Goal: Task Accomplishment & Management: Complete application form

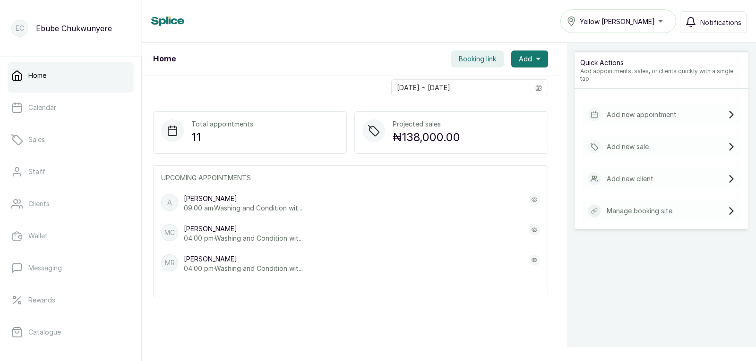
click at [619, 110] on p "Add new appointment" at bounding box center [642, 114] width 70 height 9
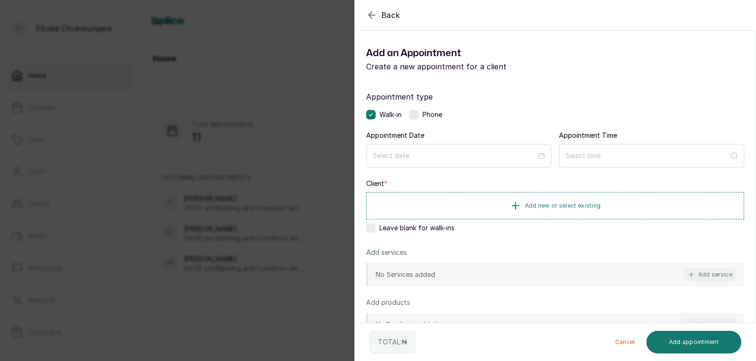
drag, startPoint x: 412, startPoint y: 115, endPoint x: 411, endPoint y: 141, distance: 26.5
click at [412, 116] on label at bounding box center [413, 114] width 9 height 9
click at [412, 147] on div at bounding box center [458, 156] width 185 height 24
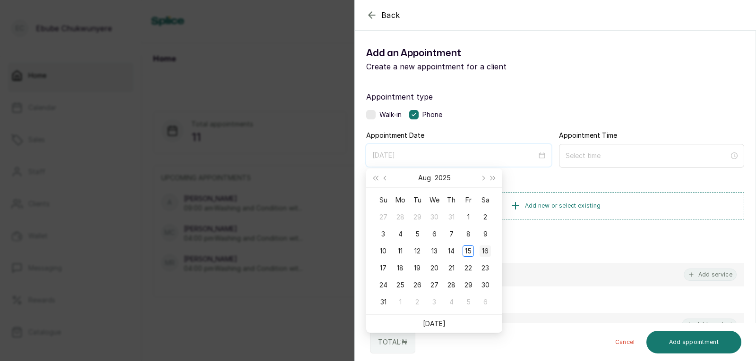
type input "[DATE]"
click at [487, 253] on div "16" at bounding box center [485, 251] width 11 height 11
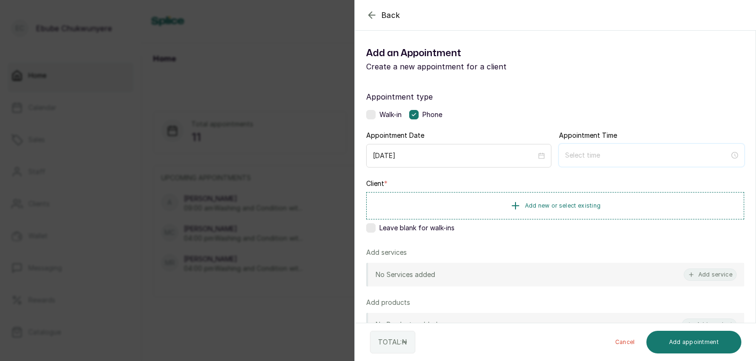
click at [589, 158] on input at bounding box center [647, 155] width 164 height 10
type input "12:00 am"
type input "12:04 am"
type input "5:00 am"
type input "12:06 am"
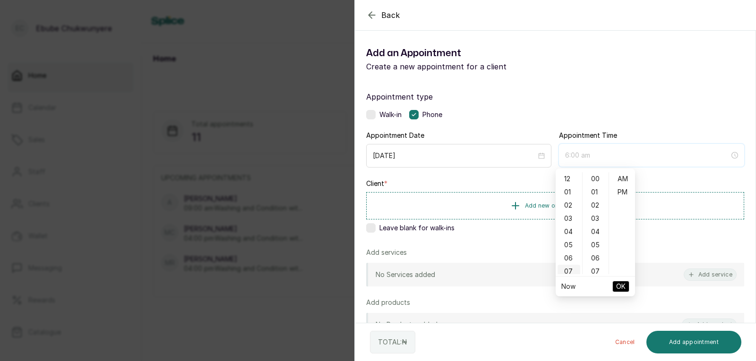
type input "7:00 am"
type input "8:00 am"
click at [569, 260] on div "09" at bounding box center [568, 260] width 23 height 13
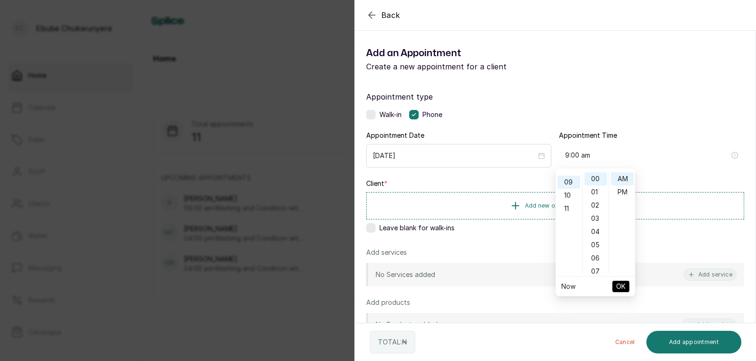
scroll to position [119, 0]
type input "9:00 am"
click at [616, 287] on span "OK" at bounding box center [620, 287] width 9 height 18
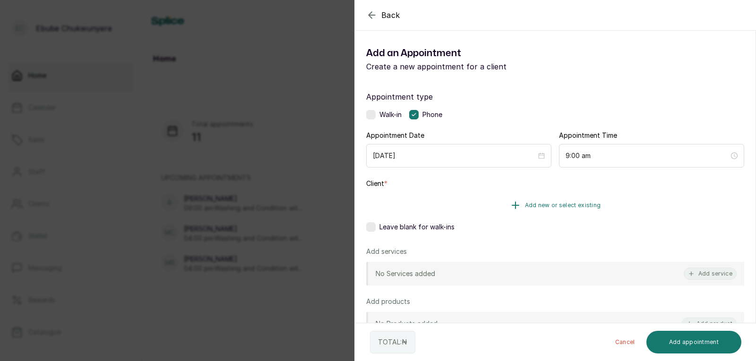
click at [590, 208] on span "Add new or select existing" at bounding box center [563, 206] width 76 height 8
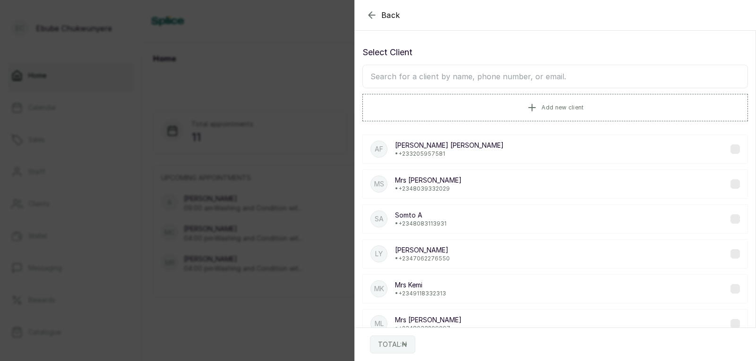
click at [519, 75] on input "text" at bounding box center [555, 77] width 386 height 24
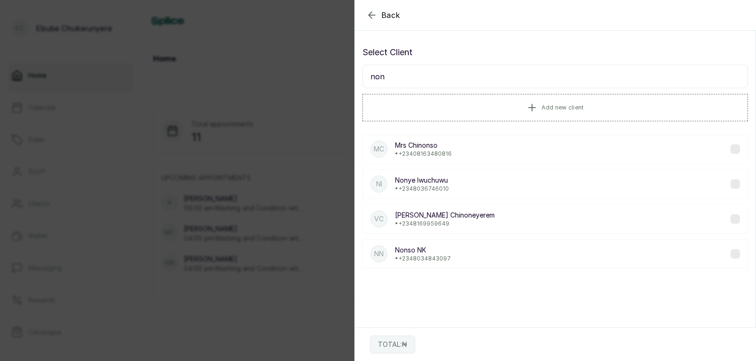
type input "non"
click at [457, 189] on div "NI [PERSON_NAME] • [PHONE_NUMBER]" at bounding box center [555, 184] width 386 height 29
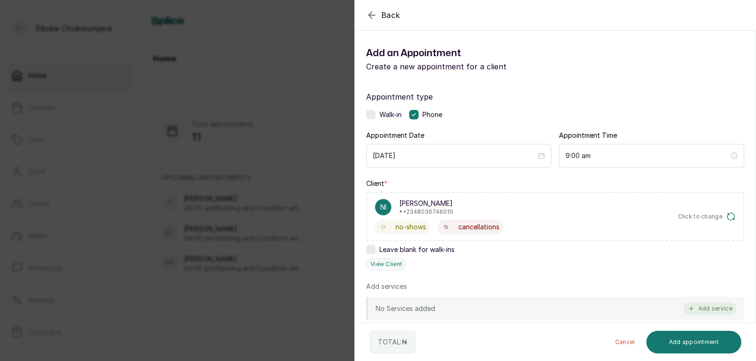
click at [694, 311] on button "Add service" at bounding box center [710, 309] width 53 height 12
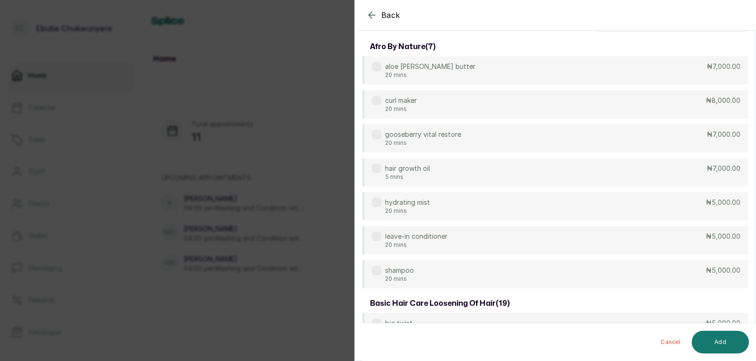
scroll to position [0, 0]
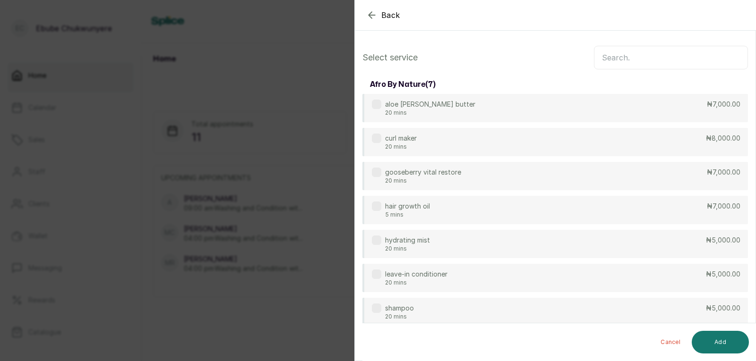
click at [695, 57] on input "text" at bounding box center [671, 58] width 154 height 24
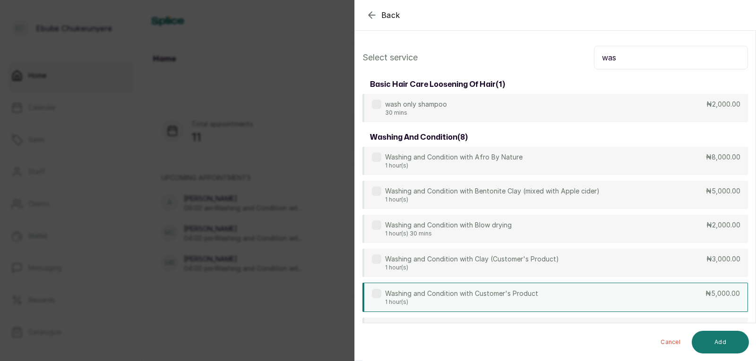
type input "was"
click at [717, 298] on p "₦5,000.00" at bounding box center [722, 293] width 34 height 9
click at [738, 344] on button "Add" at bounding box center [720, 342] width 57 height 23
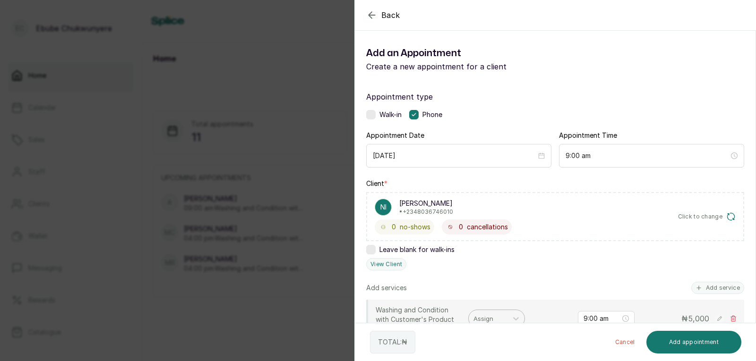
click at [497, 313] on div "Assign" at bounding box center [488, 319] width 39 height 16
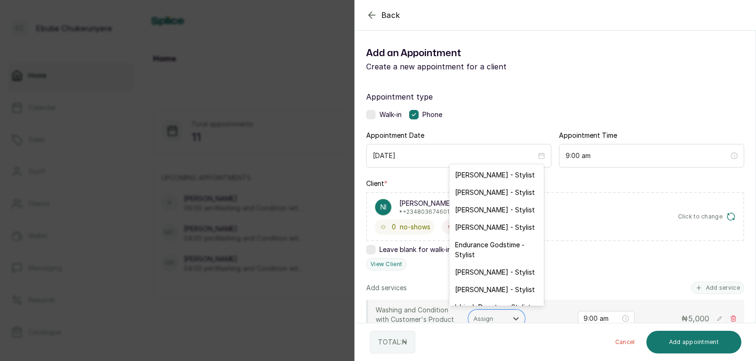
scroll to position [16, 0]
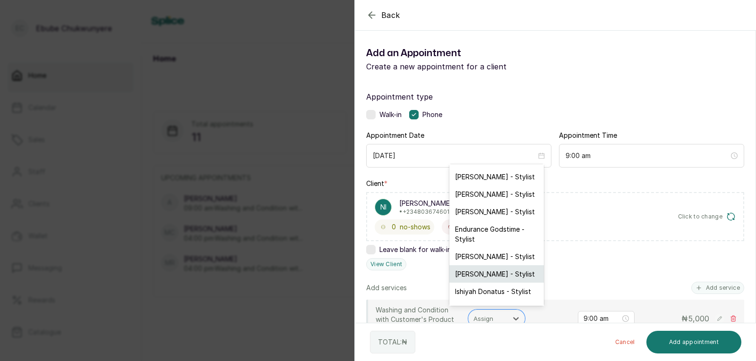
click at [500, 273] on div "[PERSON_NAME] - Stylist" at bounding box center [496, 274] width 94 height 17
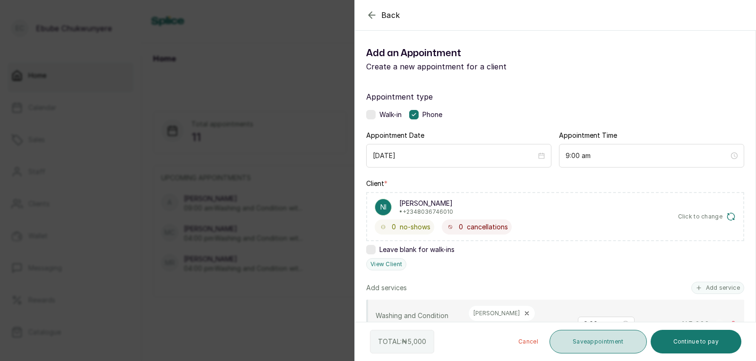
click at [613, 341] on button "Save appointment" at bounding box center [597, 342] width 97 height 24
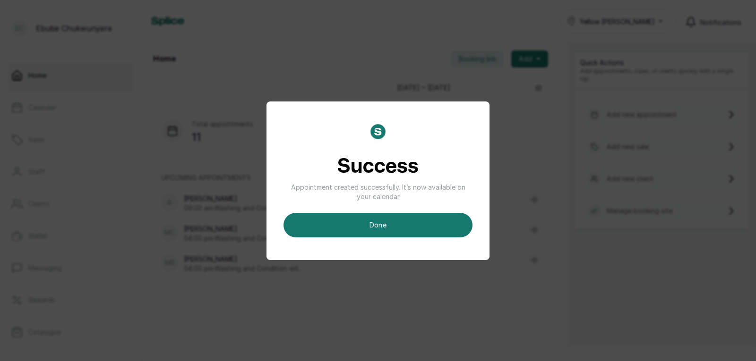
click at [459, 208] on div "Success Appointment created successfully. It’s now available on your calendar d…" at bounding box center [377, 180] width 189 height 113
drag, startPoint x: 454, startPoint y: 216, endPoint x: 477, endPoint y: 226, distance: 24.8
click at [454, 217] on button "done" at bounding box center [377, 225] width 189 height 25
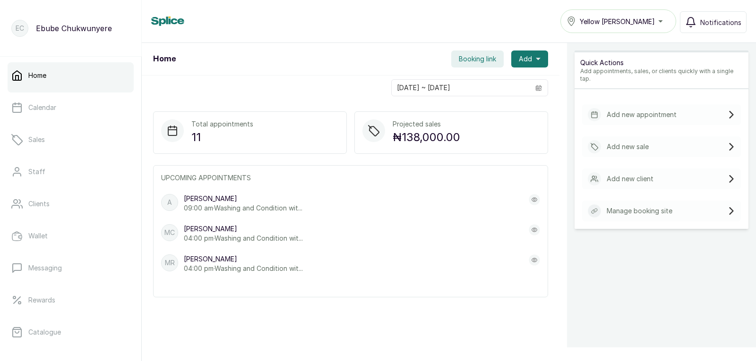
click at [674, 110] on div "Add new appointment" at bounding box center [661, 114] width 159 height 21
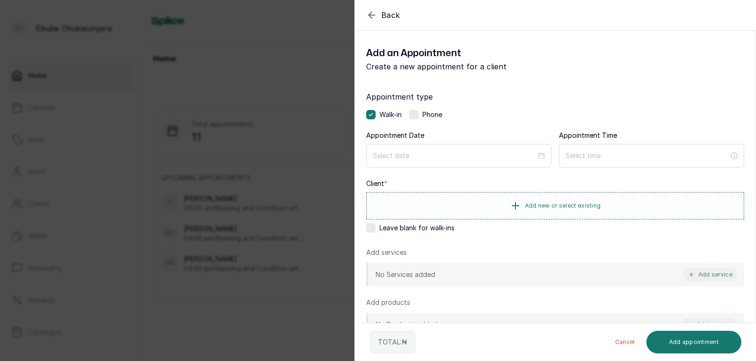
click at [416, 116] on label at bounding box center [413, 114] width 9 height 9
click at [422, 149] on div at bounding box center [458, 156] width 185 height 24
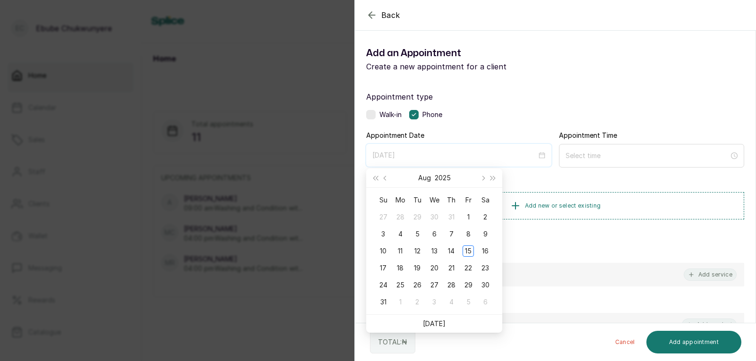
type input "[DATE]"
click at [484, 251] on div "16" at bounding box center [485, 251] width 11 height 11
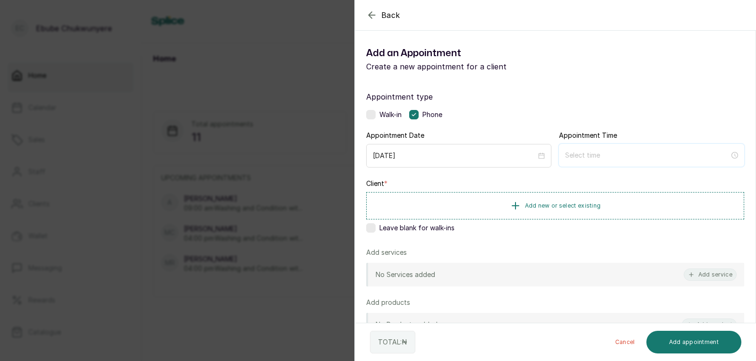
click at [588, 157] on input at bounding box center [647, 155] width 164 height 10
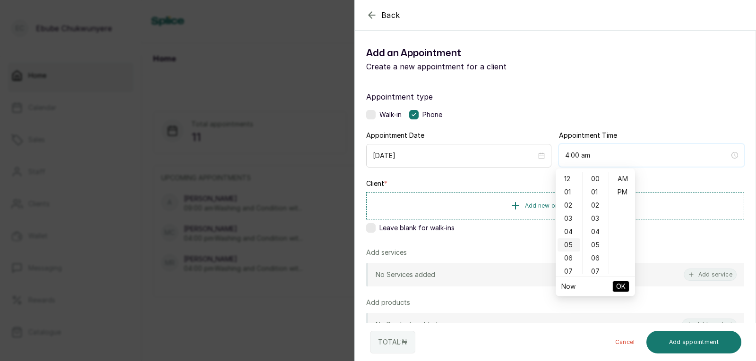
type input "5:00 am"
type input "7:00 am"
click at [572, 259] on div "09" at bounding box center [568, 260] width 23 height 13
type input "9:00 am"
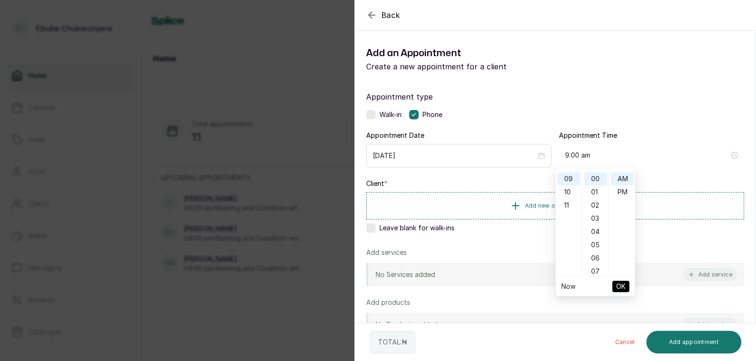
click at [617, 285] on span "OK" at bounding box center [620, 287] width 9 height 18
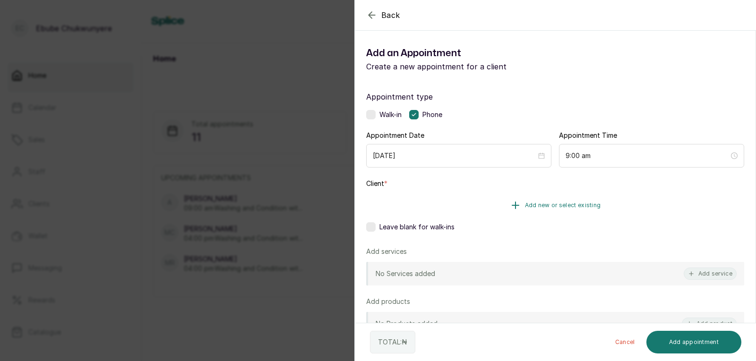
click at [447, 206] on button "Add new or select existing" at bounding box center [555, 205] width 378 height 26
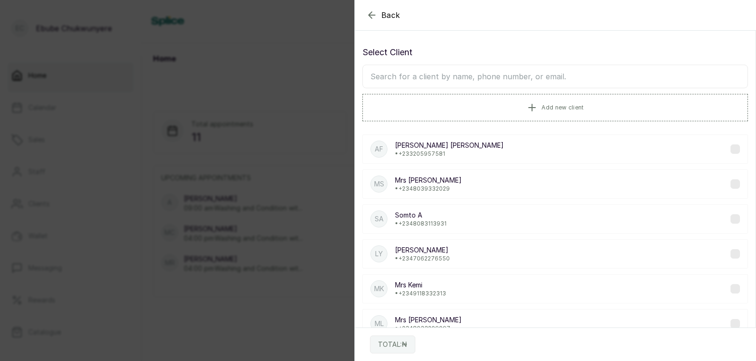
click at [419, 72] on input "text" at bounding box center [555, 77] width 386 height 24
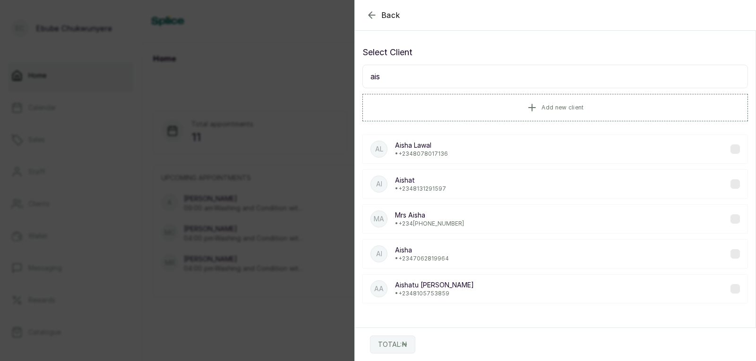
type input "ais"
click at [452, 257] on div "[PERSON_NAME] • [PHONE_NUMBER]" at bounding box center [555, 254] width 386 height 29
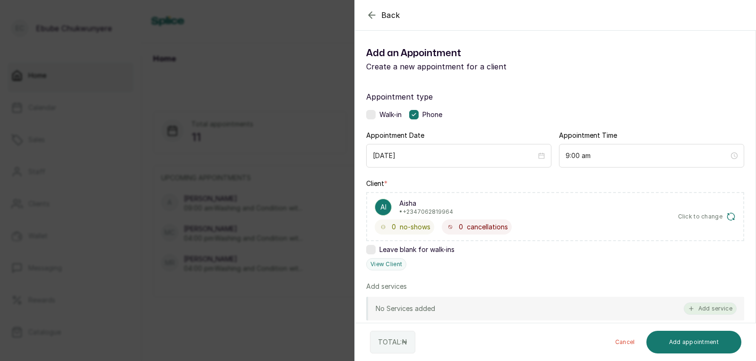
click at [694, 304] on button "Add service" at bounding box center [710, 309] width 53 height 12
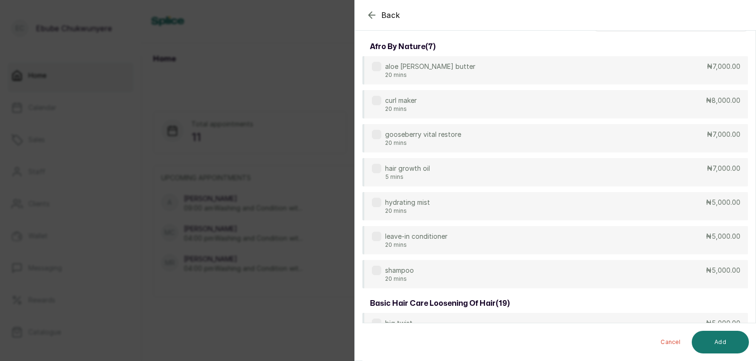
scroll to position [0, 0]
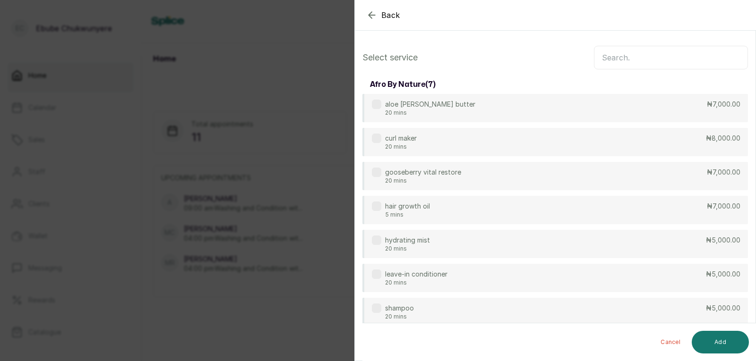
drag, startPoint x: 706, startPoint y: 51, endPoint x: 697, endPoint y: 55, distance: 9.7
click at [704, 51] on input "text" at bounding box center [671, 58] width 154 height 24
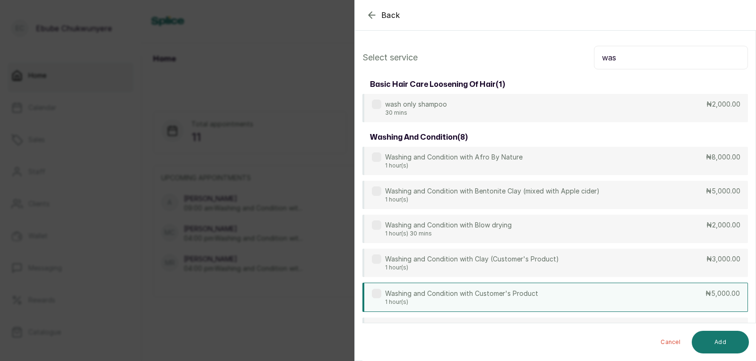
type input "was"
click at [648, 300] on div "Washing and Condition with Customer's Product 1 hour(s) ₦5,000.00" at bounding box center [555, 297] width 386 height 29
click at [707, 341] on button "Add" at bounding box center [720, 342] width 57 height 23
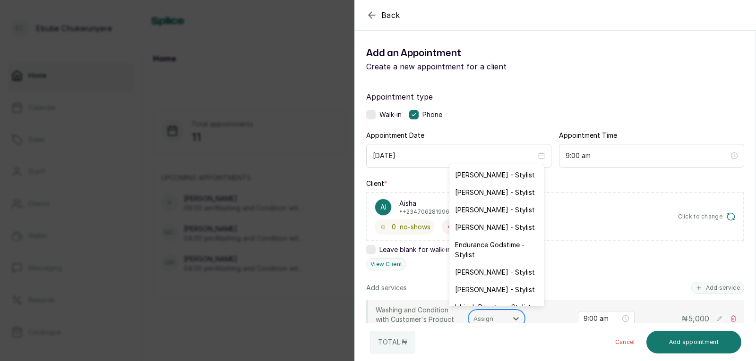
click at [489, 316] on div at bounding box center [487, 319] width 29 height 12
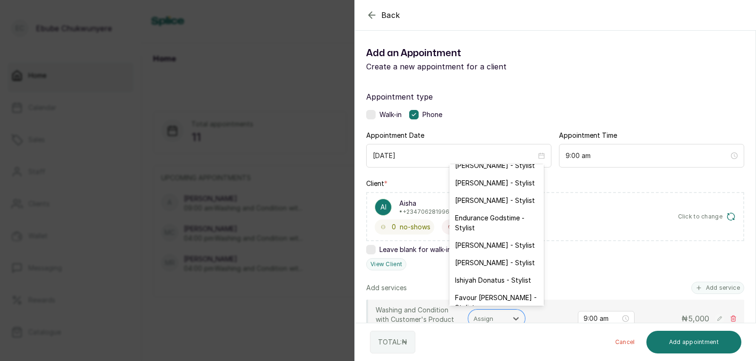
scroll to position [29, 0]
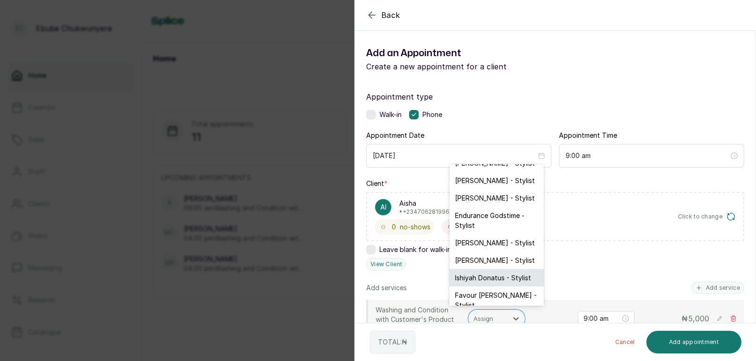
click at [495, 283] on div "Ishiyah Donatus - Stylist" at bounding box center [496, 277] width 94 height 17
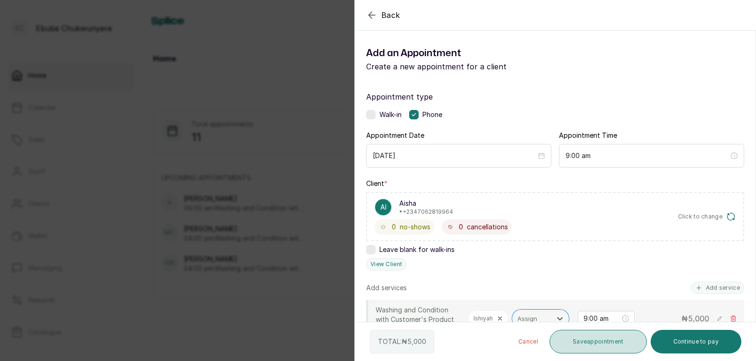
click at [615, 343] on button "Save appointment" at bounding box center [597, 342] width 97 height 24
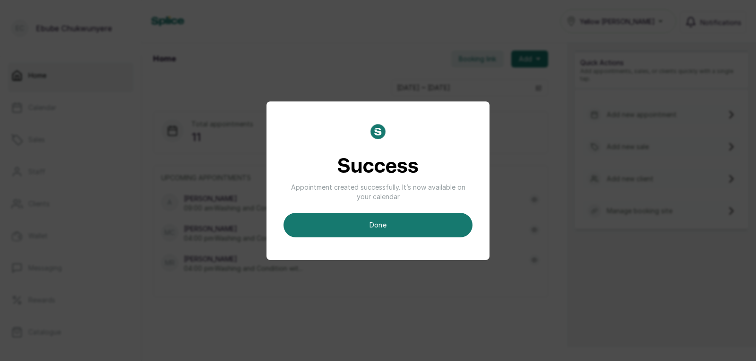
drag, startPoint x: 454, startPoint y: 224, endPoint x: 466, endPoint y: 229, distance: 13.3
click at [454, 224] on button "done" at bounding box center [377, 225] width 189 height 25
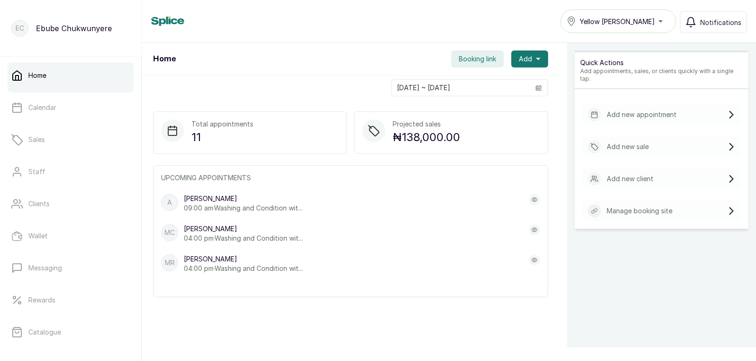
click at [649, 110] on p "Add new appointment" at bounding box center [642, 114] width 70 height 9
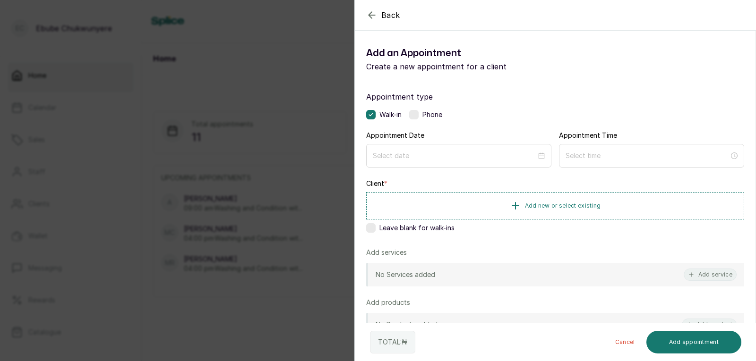
click at [416, 111] on label at bounding box center [413, 114] width 9 height 9
drag, startPoint x: 432, startPoint y: 154, endPoint x: 435, endPoint y: 160, distance: 6.3
click at [432, 155] on input at bounding box center [454, 155] width 164 height 10
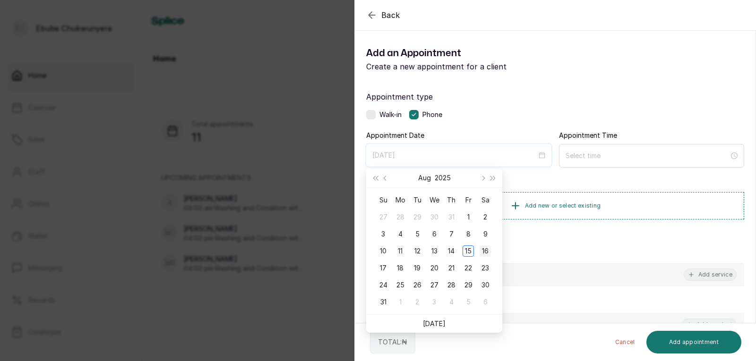
type input "[DATE]"
click at [484, 253] on div "16" at bounding box center [485, 251] width 11 height 11
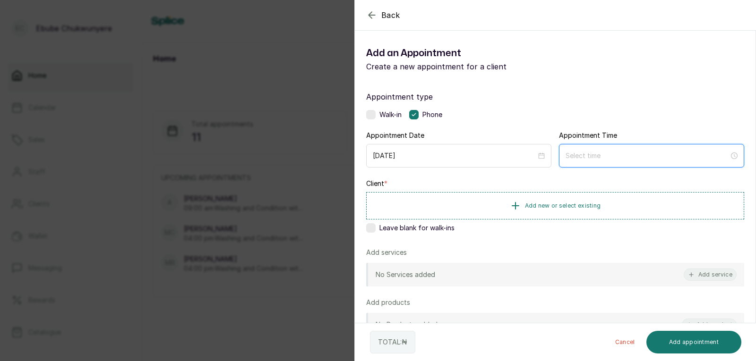
click at [591, 155] on input at bounding box center [647, 156] width 163 height 10
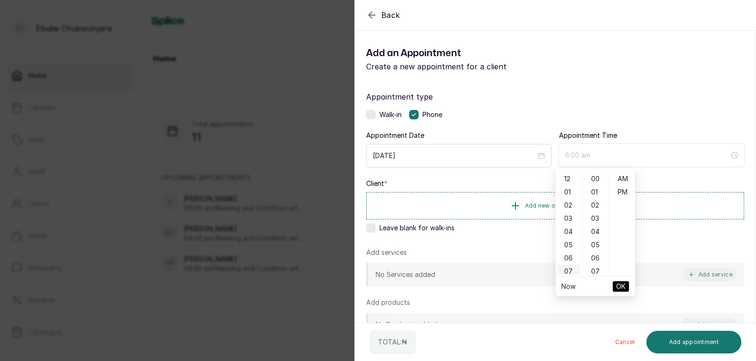
type input "7:00 am"
click at [568, 257] on div "09" at bounding box center [568, 260] width 23 height 13
type input "9:00 am"
click at [619, 284] on span "OK" at bounding box center [620, 287] width 9 height 18
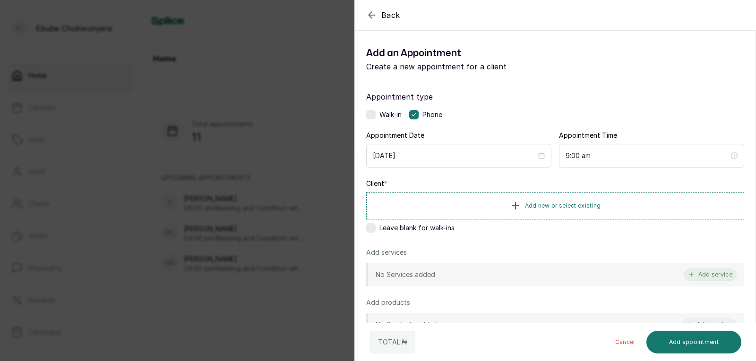
click at [697, 275] on button "Add service" at bounding box center [710, 275] width 53 height 12
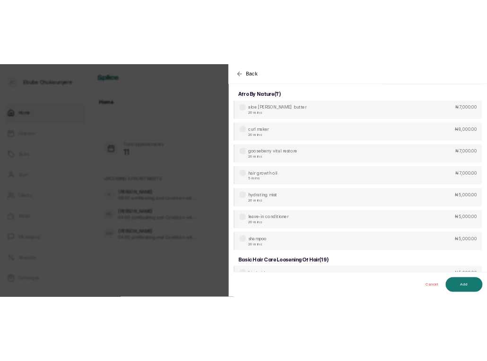
scroll to position [0, 0]
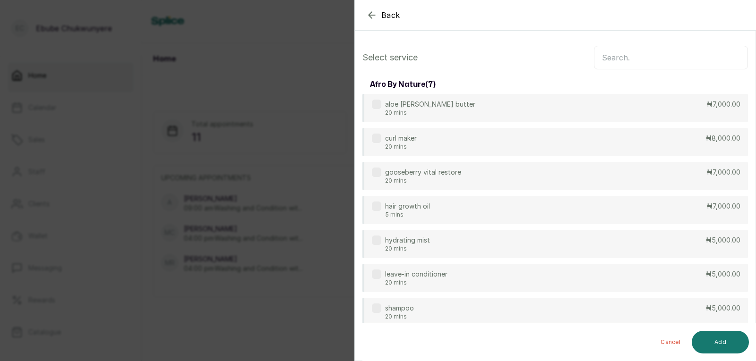
click at [705, 56] on input "text" at bounding box center [671, 58] width 154 height 24
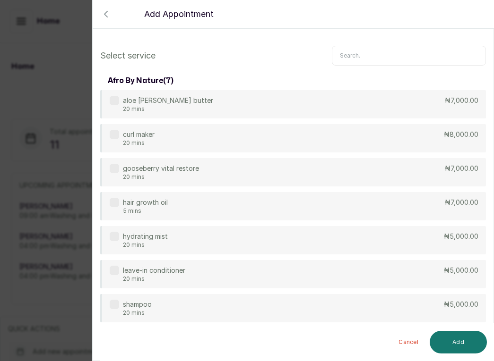
click at [110, 15] on icon "button" at bounding box center [105, 14] width 11 height 11
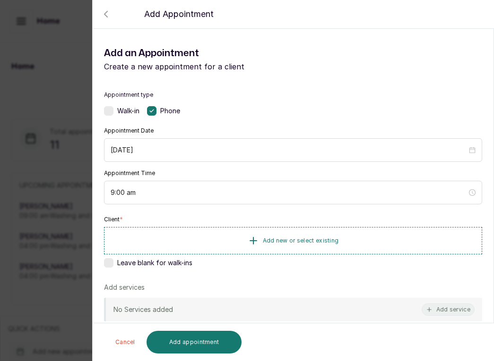
click at [107, 14] on icon "button" at bounding box center [105, 14] width 11 height 11
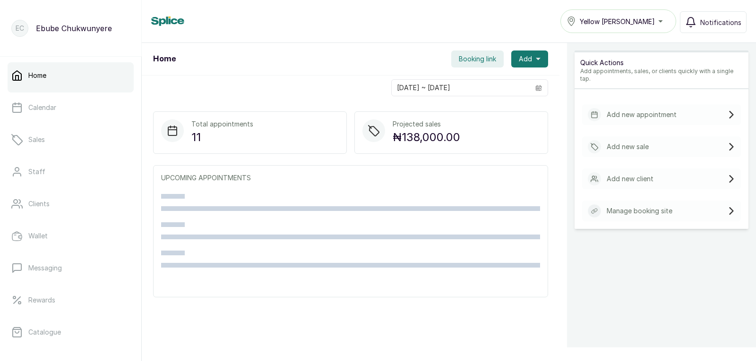
click at [607, 110] on p "Add new appointment" at bounding box center [642, 114] width 70 height 9
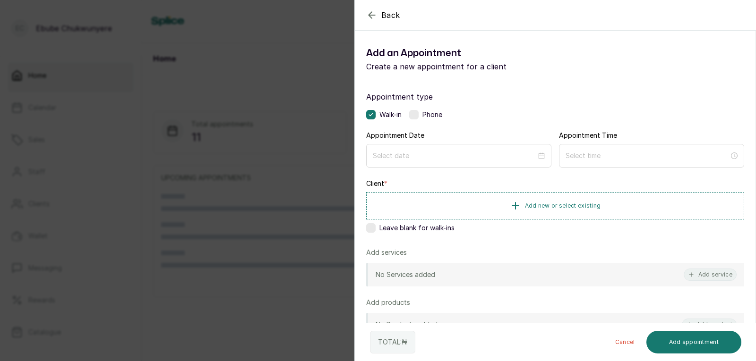
click at [414, 114] on label at bounding box center [413, 114] width 9 height 9
click at [411, 154] on input at bounding box center [454, 155] width 164 height 10
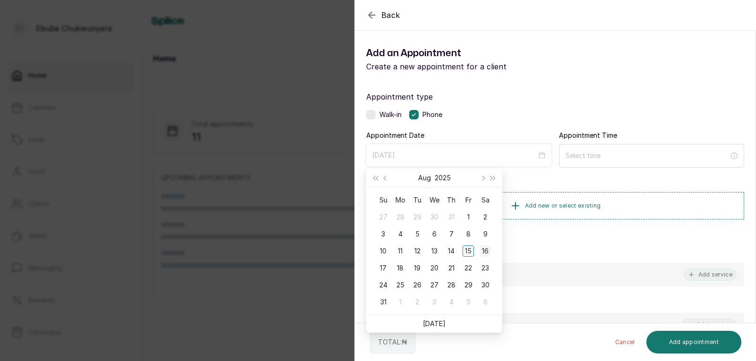
type input "[DATE]"
click at [483, 252] on div "16" at bounding box center [485, 251] width 11 height 11
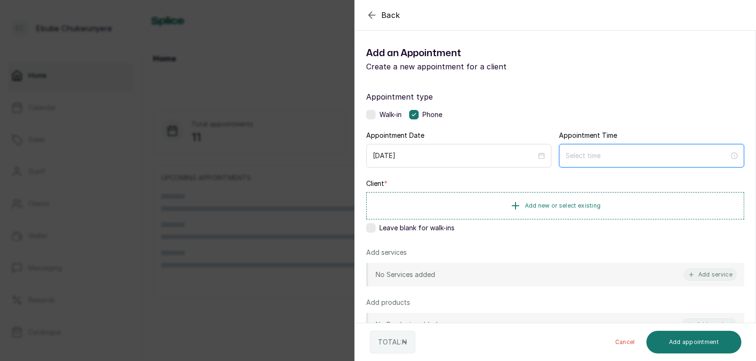
click at [587, 157] on input at bounding box center [647, 156] width 163 height 10
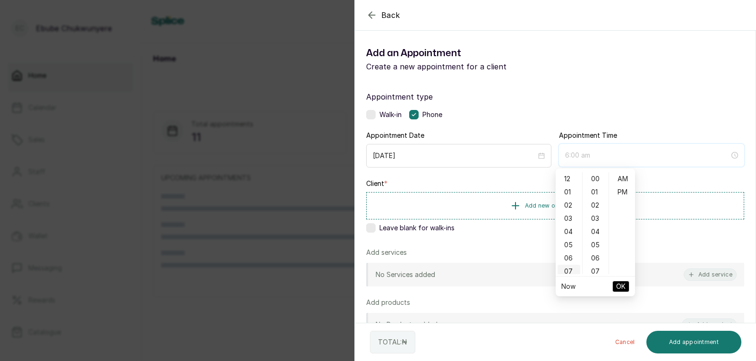
type input "7:00 am"
click at [570, 261] on div "09" at bounding box center [568, 260] width 23 height 13
type input "9:00 am"
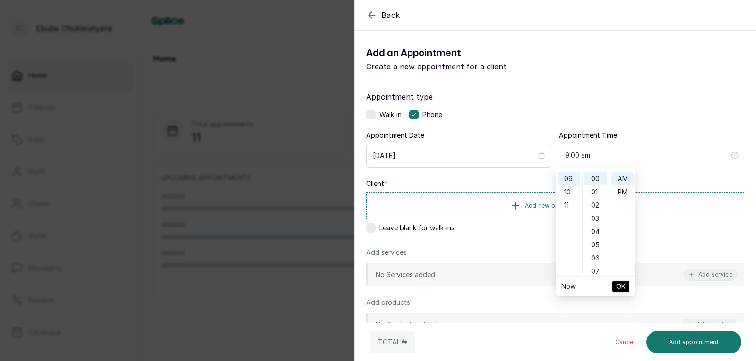
click at [618, 285] on span "OK" at bounding box center [620, 287] width 9 height 18
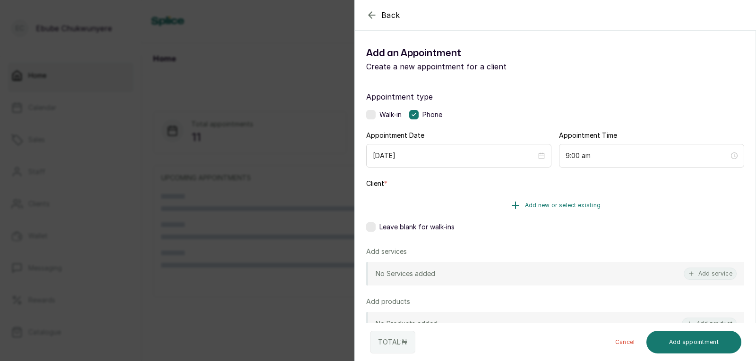
drag, startPoint x: 618, startPoint y: 285, endPoint x: 669, endPoint y: 212, distance: 89.6
click at [669, 212] on button "Add new or select existing" at bounding box center [555, 205] width 378 height 26
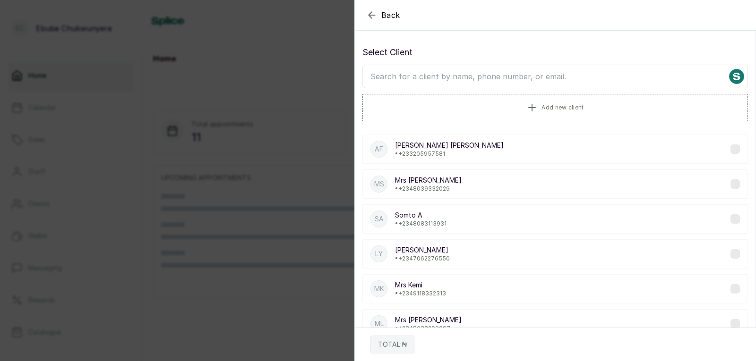
click at [491, 77] on input "text" at bounding box center [555, 77] width 386 height 24
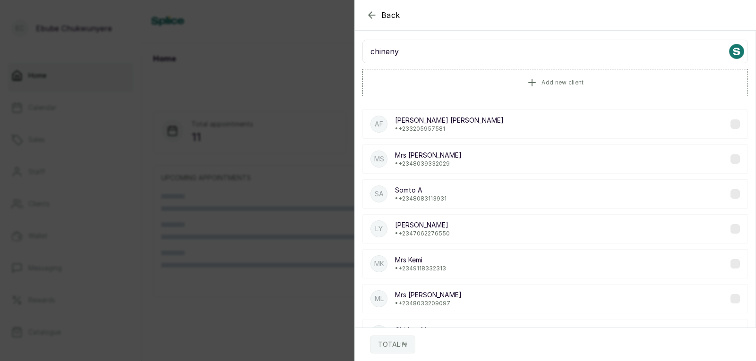
scroll to position [0, 0]
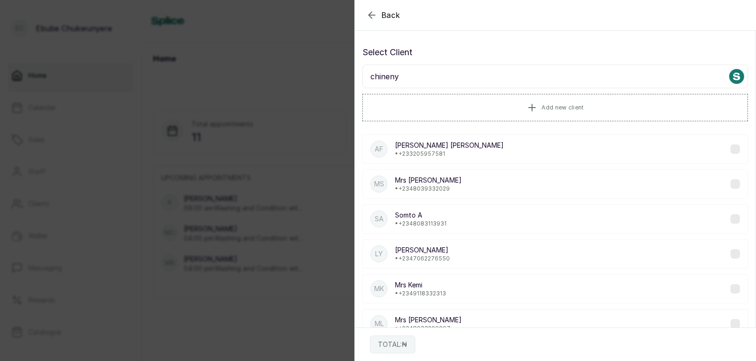
type input "chinen"
click at [477, 74] on input "chinen" at bounding box center [555, 77] width 386 height 24
click at [441, 71] on input "chinen" at bounding box center [555, 77] width 386 height 24
